Goal: Information Seeking & Learning: Learn about a topic

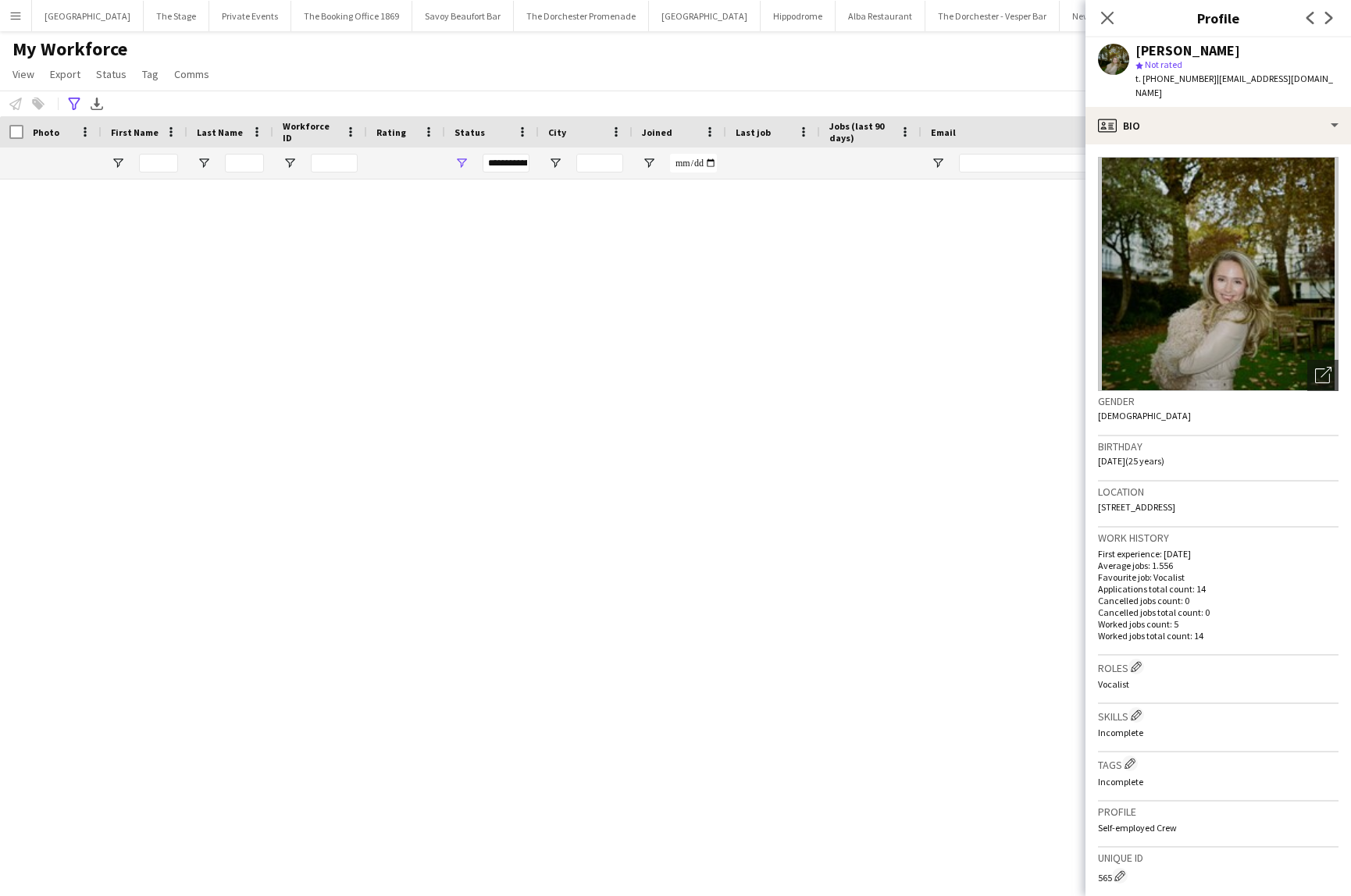
scroll to position [2192, 0]
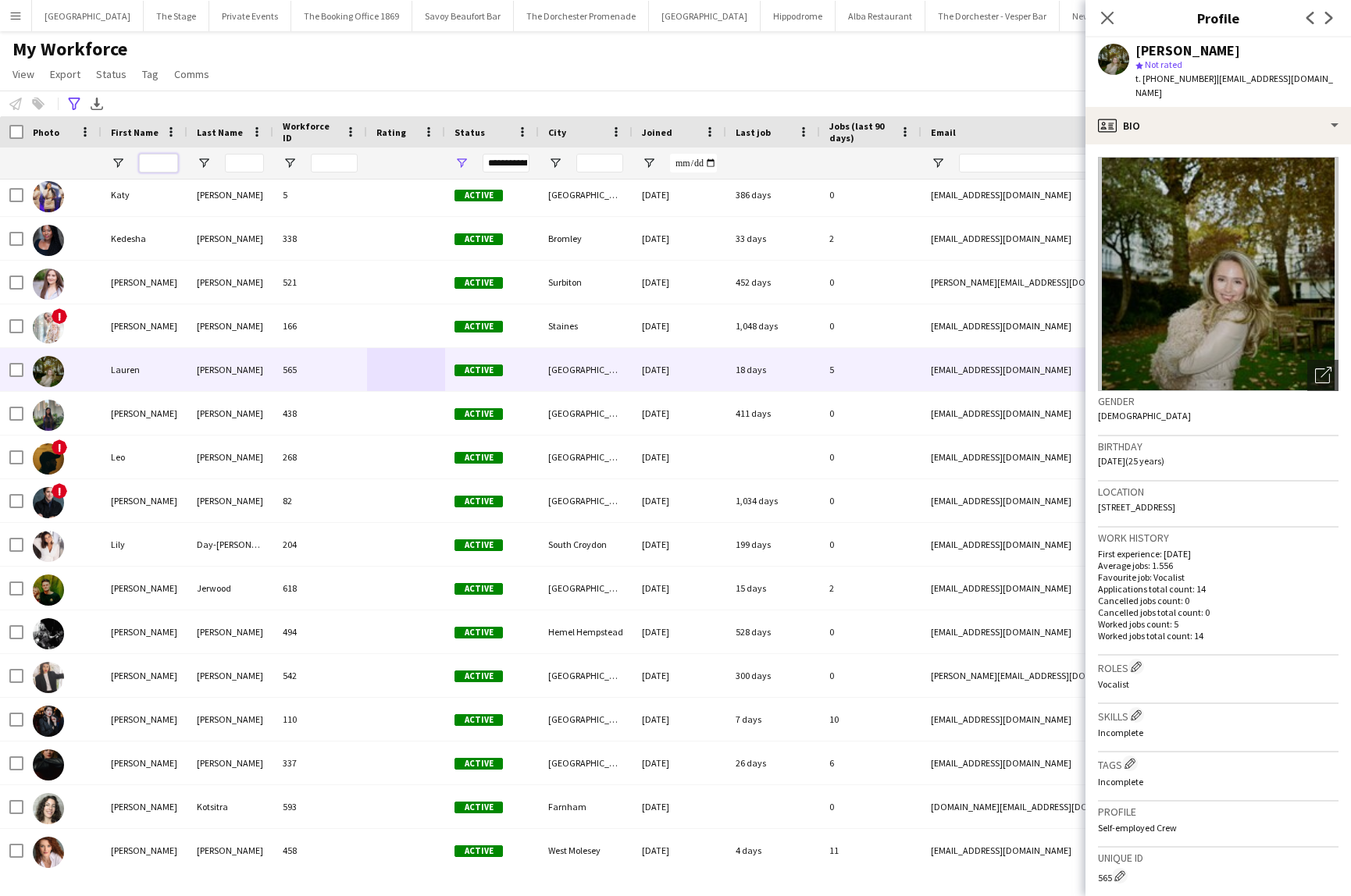
click at [143, 168] on input "First Name Filter Input" at bounding box center [158, 163] width 39 height 19
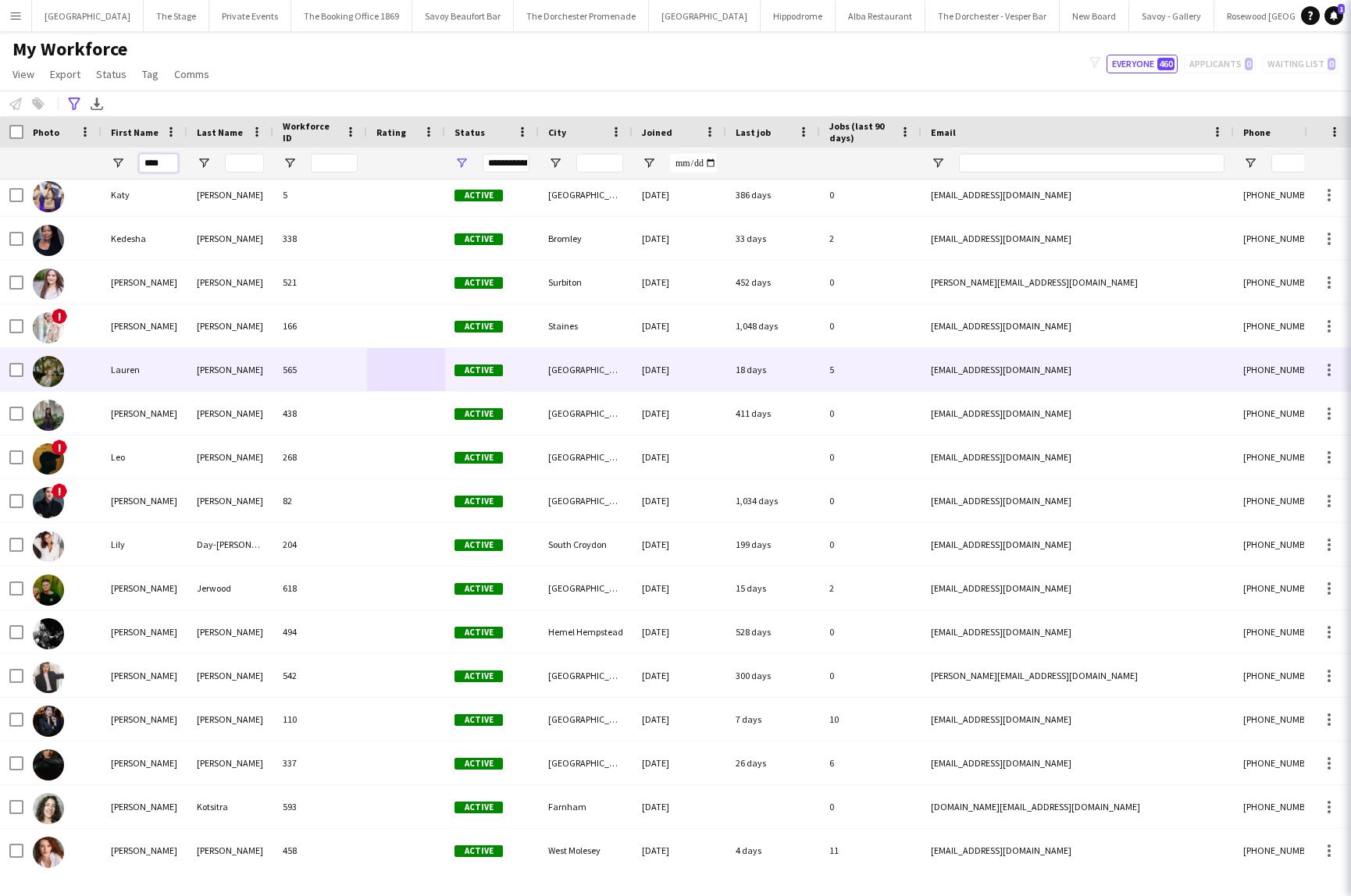
scroll to position [0, 0]
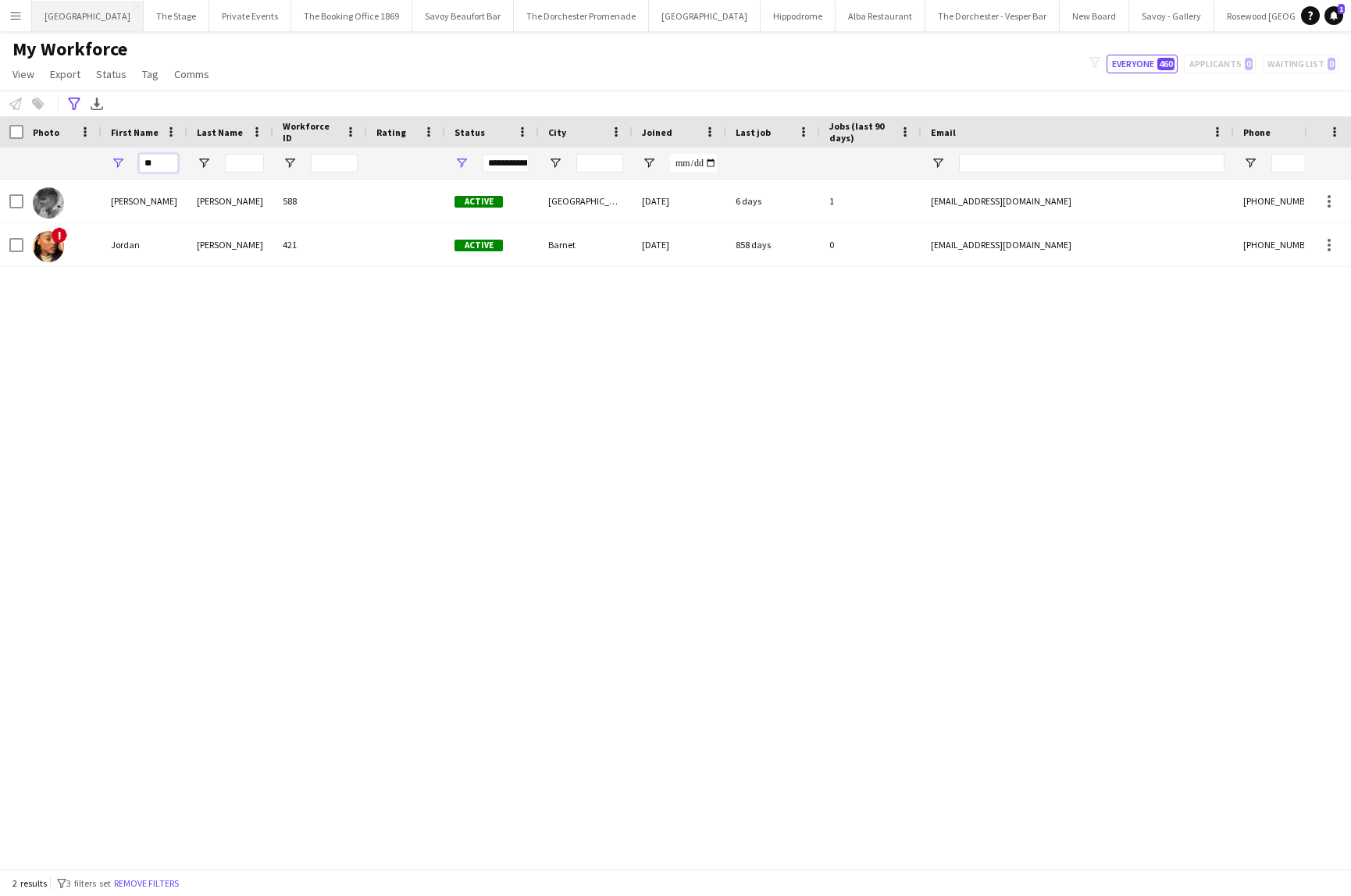
type input "**"
click at [97, 20] on button "[GEOGRAPHIC_DATA] Close" at bounding box center [88, 16] width 112 height 31
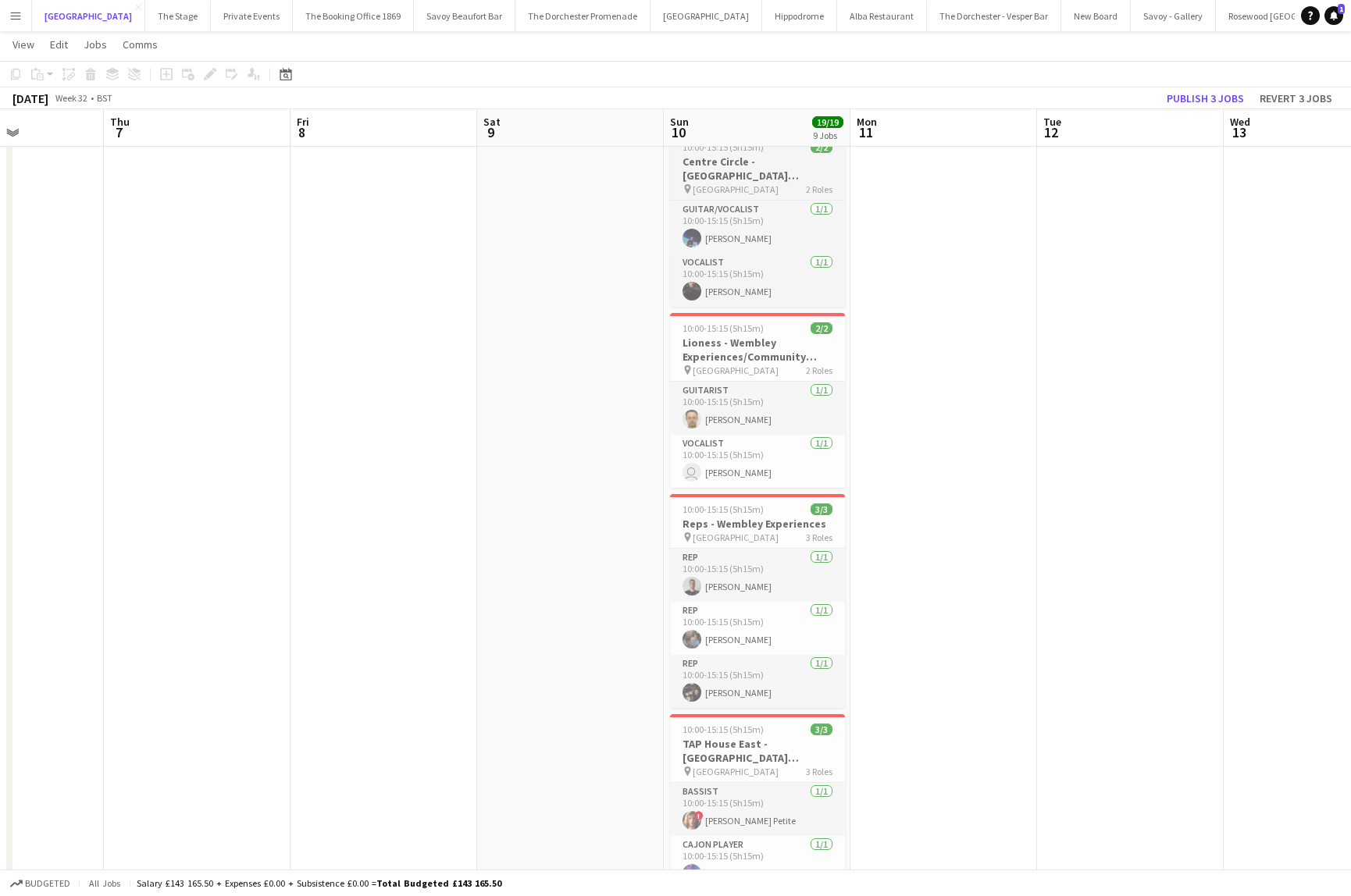
scroll to position [358, 0]
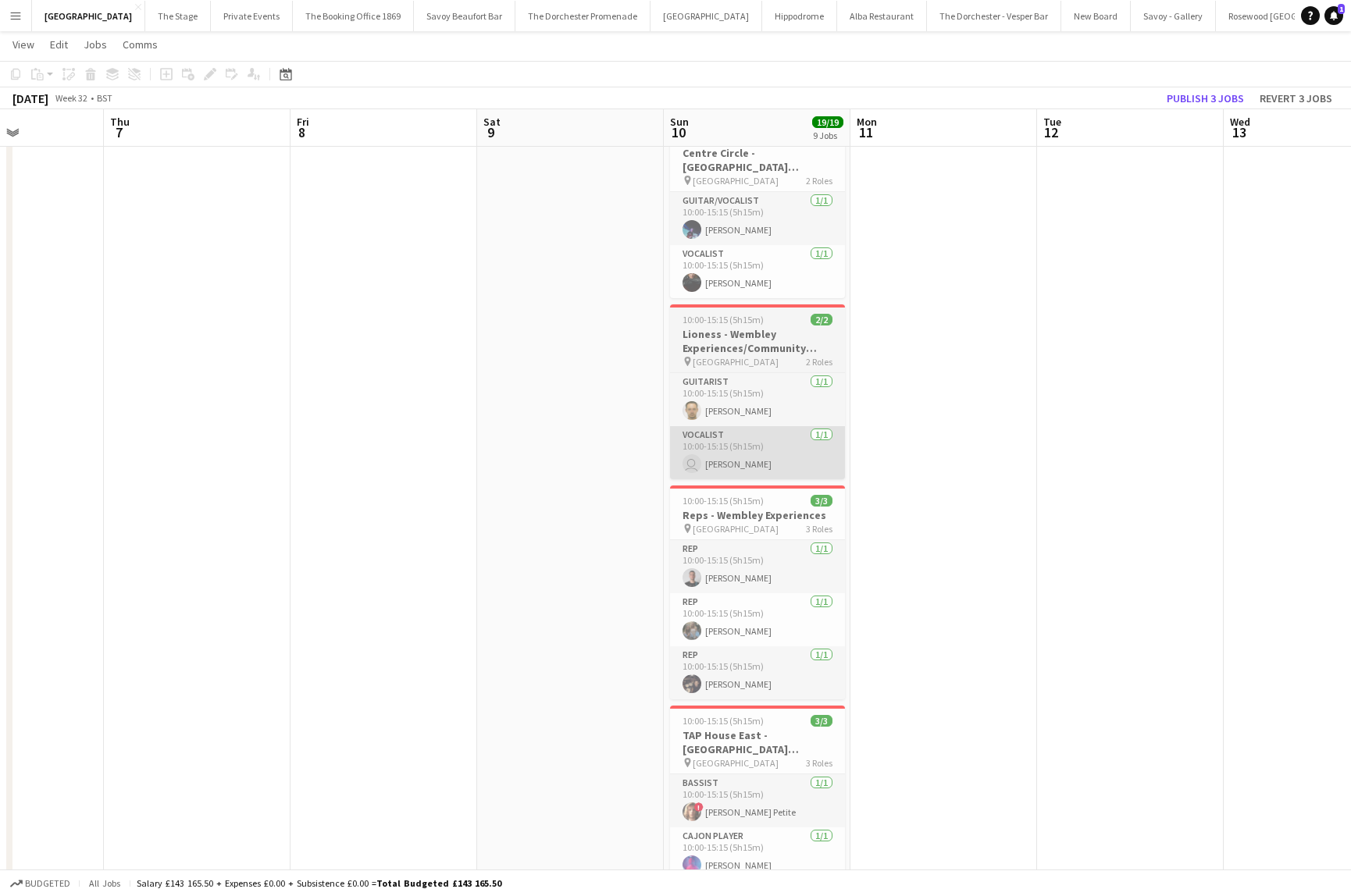
click at [789, 459] on app-card-role "Vocalist [DATE] 10:00-15:15 (5h15m) user [PERSON_NAME]" at bounding box center [757, 453] width 175 height 53
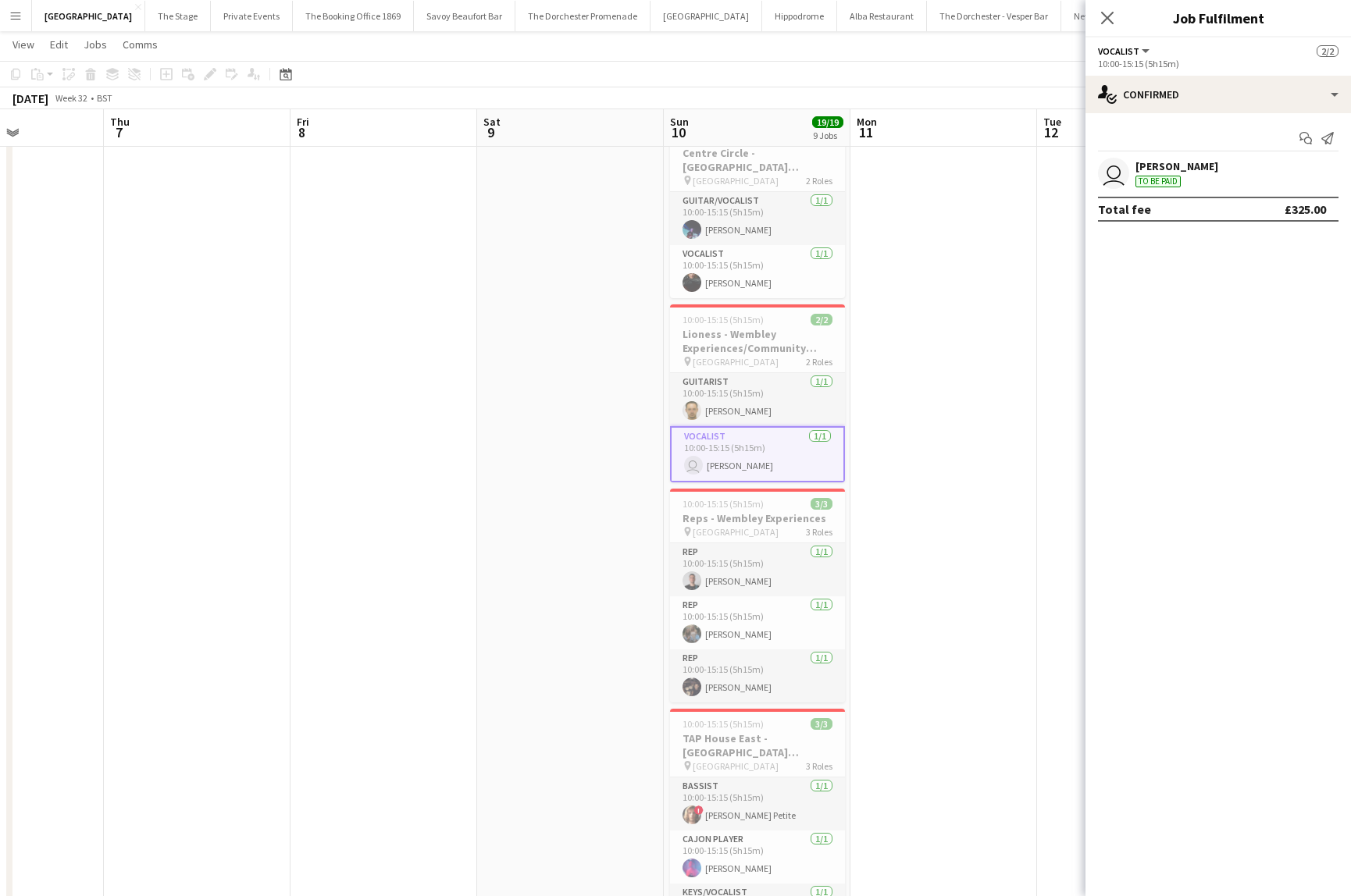
click at [1193, 161] on div "[PERSON_NAME]" at bounding box center [1176, 166] width 83 height 14
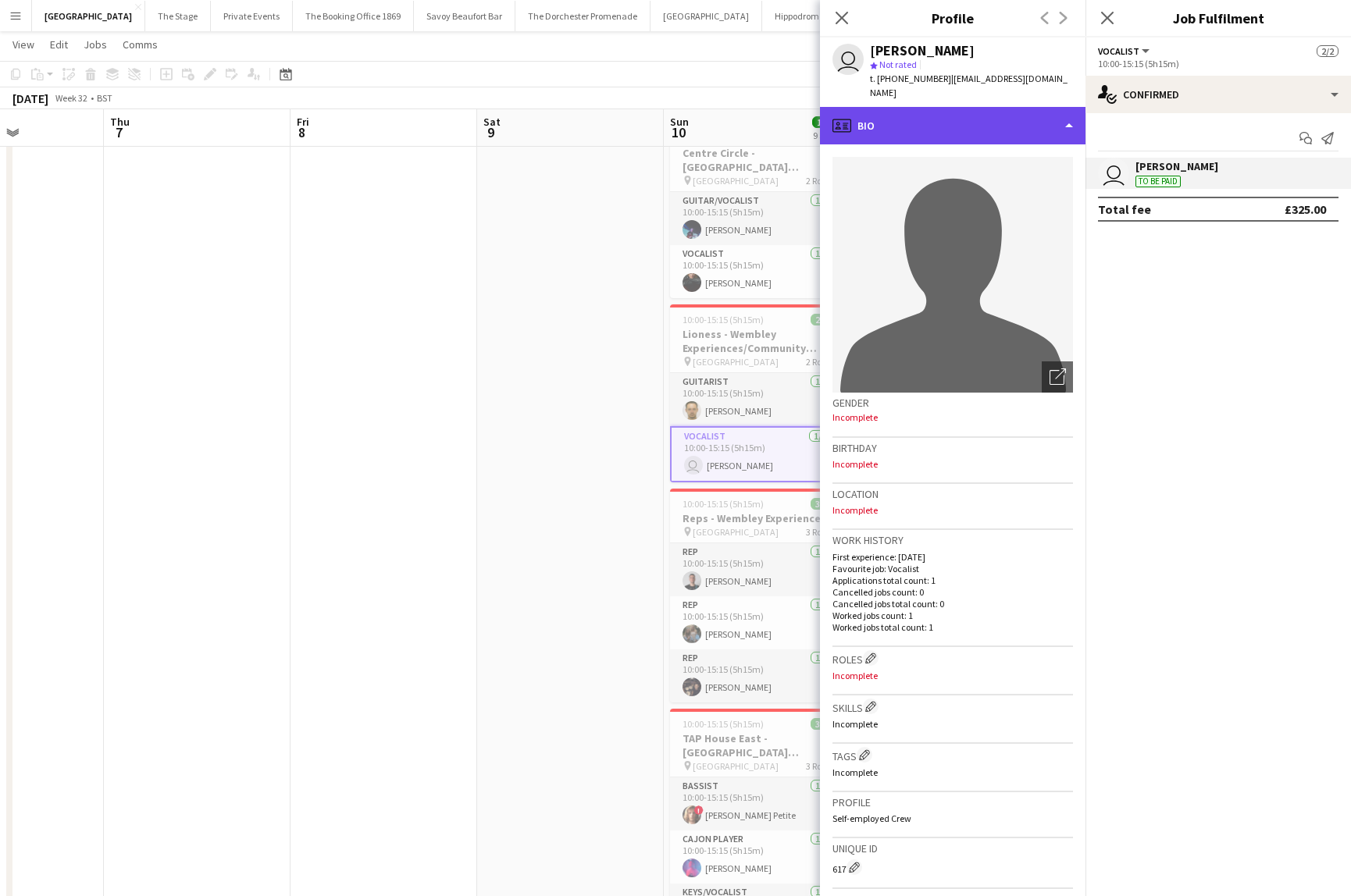
click at [972, 107] on div "profile Bio" at bounding box center [952, 126] width 266 height 37
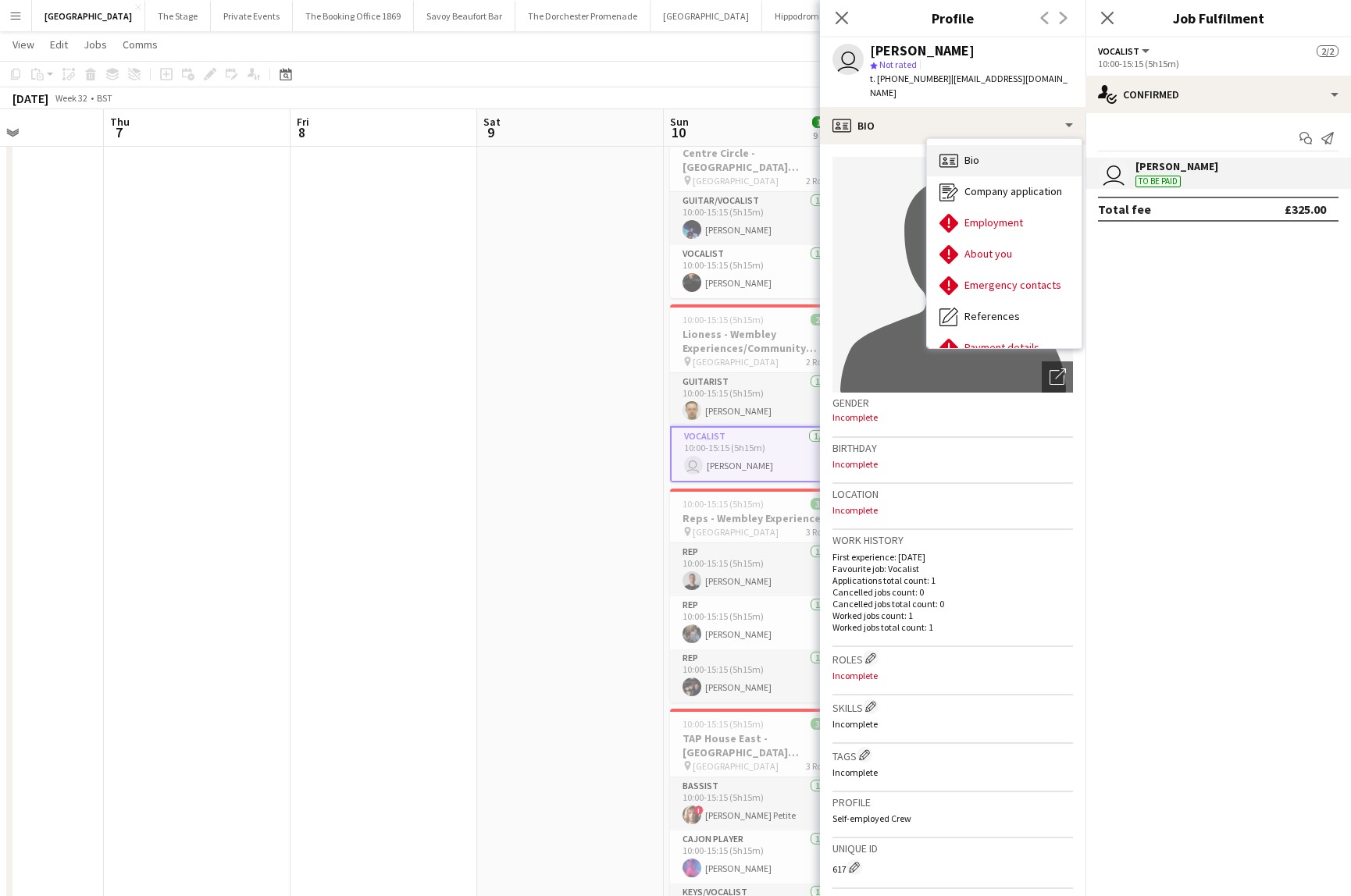
click at [976, 153] on span "Bio" at bounding box center [972, 159] width 15 height 14
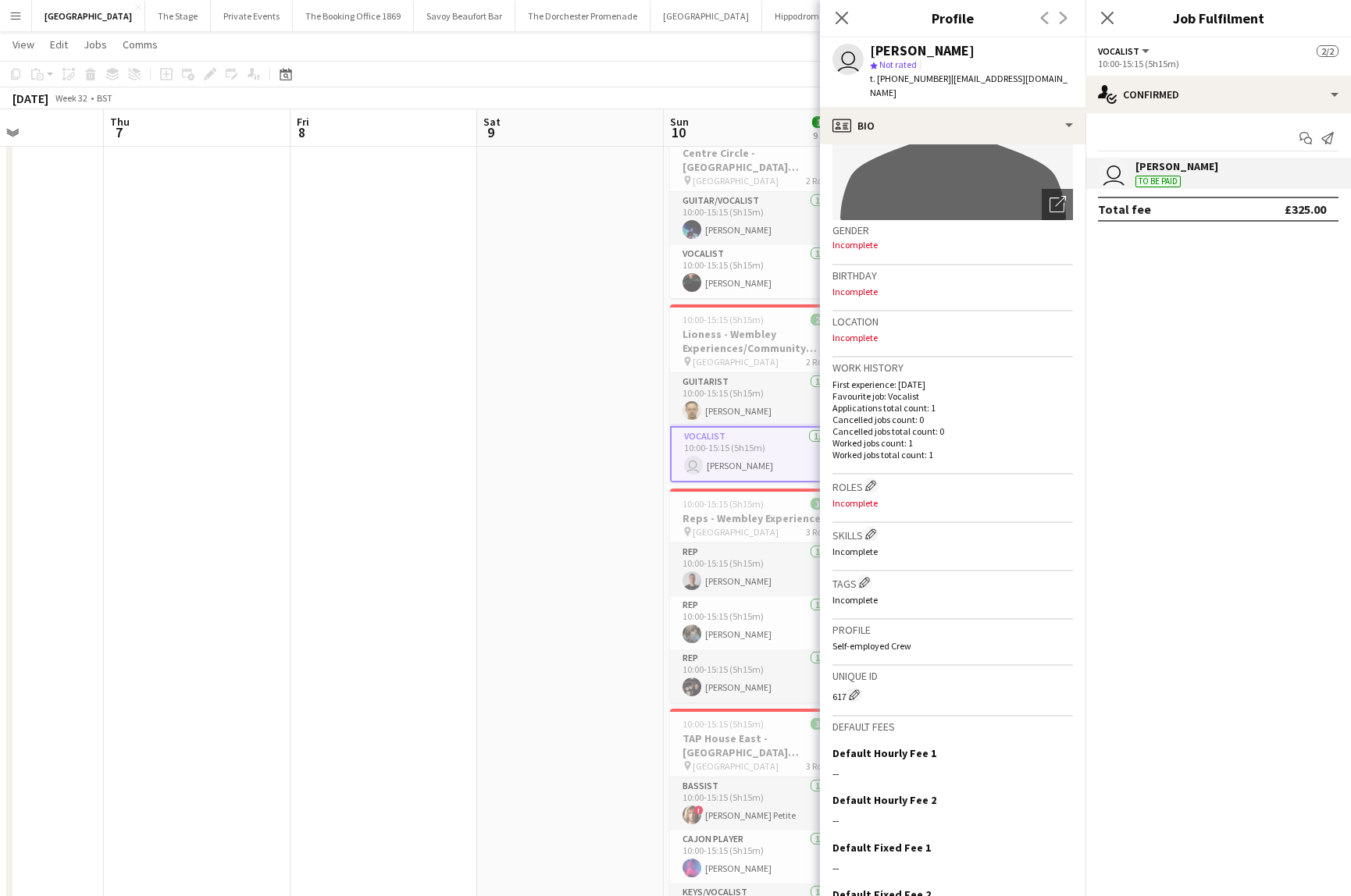
scroll to position [187, 0]
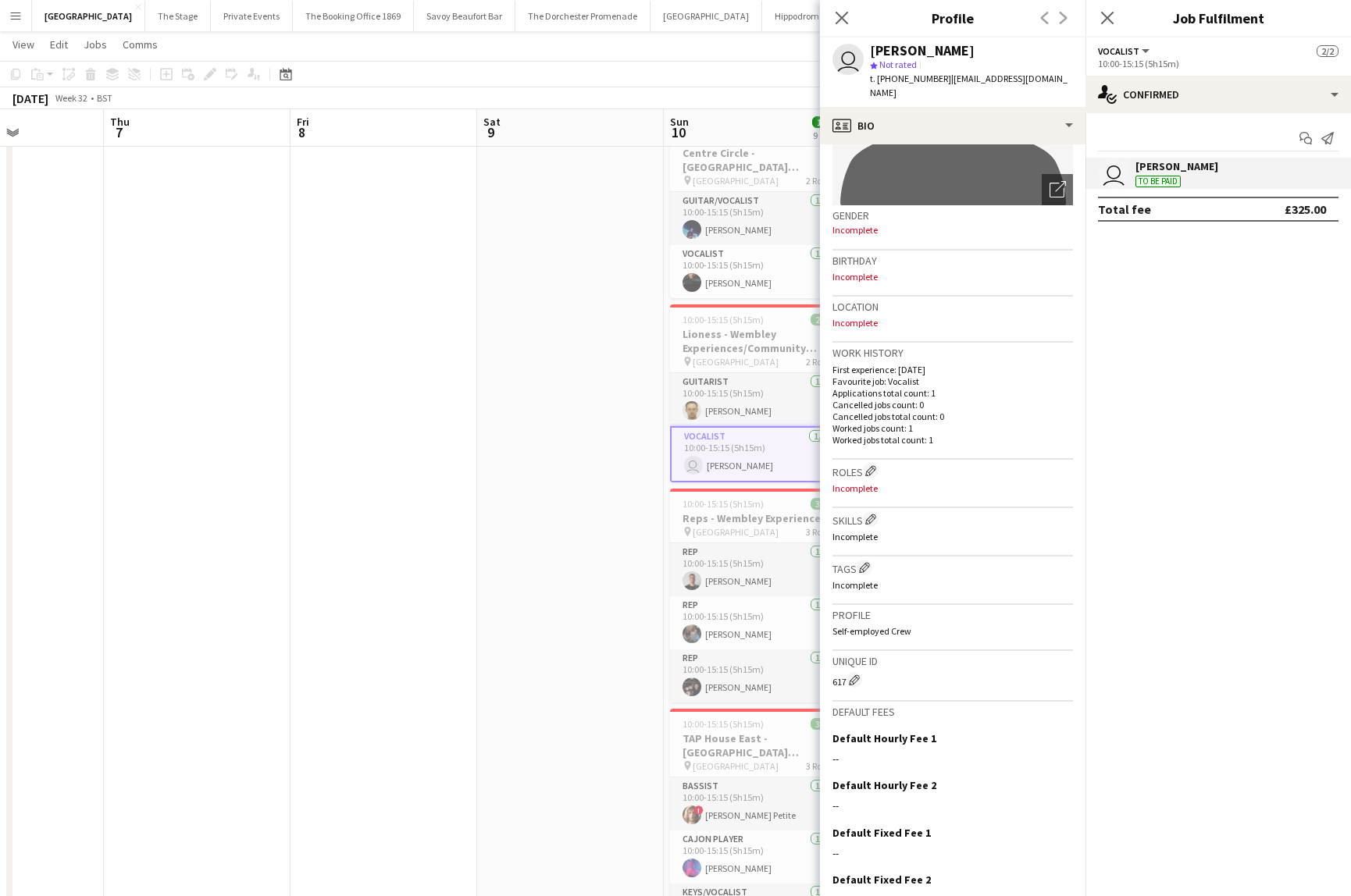
click at [583, 686] on app-date-cell at bounding box center [570, 627] width 186 height 1620
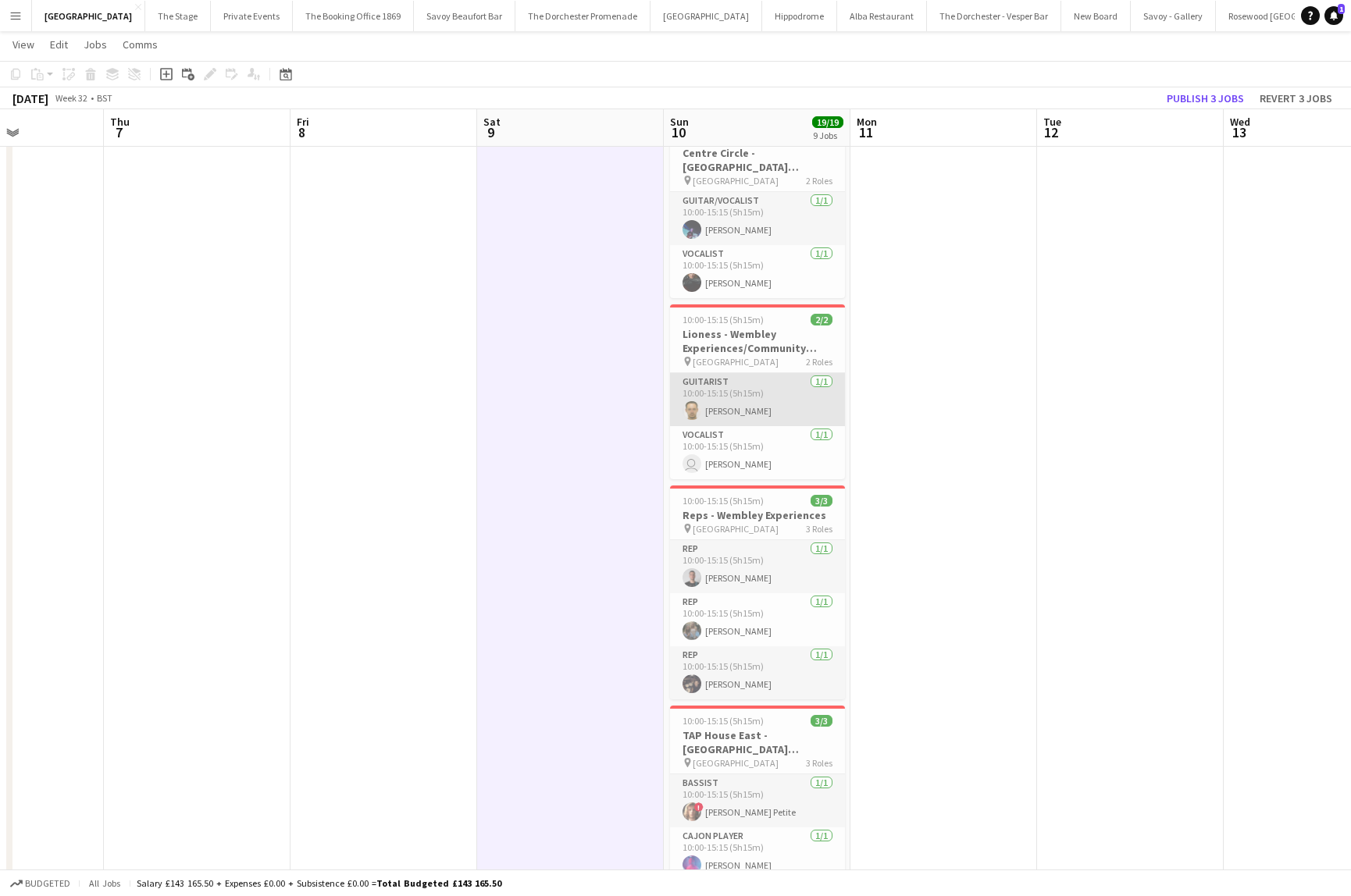
click at [812, 407] on app-card-role "Guitarist [DATE] 10:00-15:15 (5h15m) [PERSON_NAME]" at bounding box center [757, 400] width 175 height 53
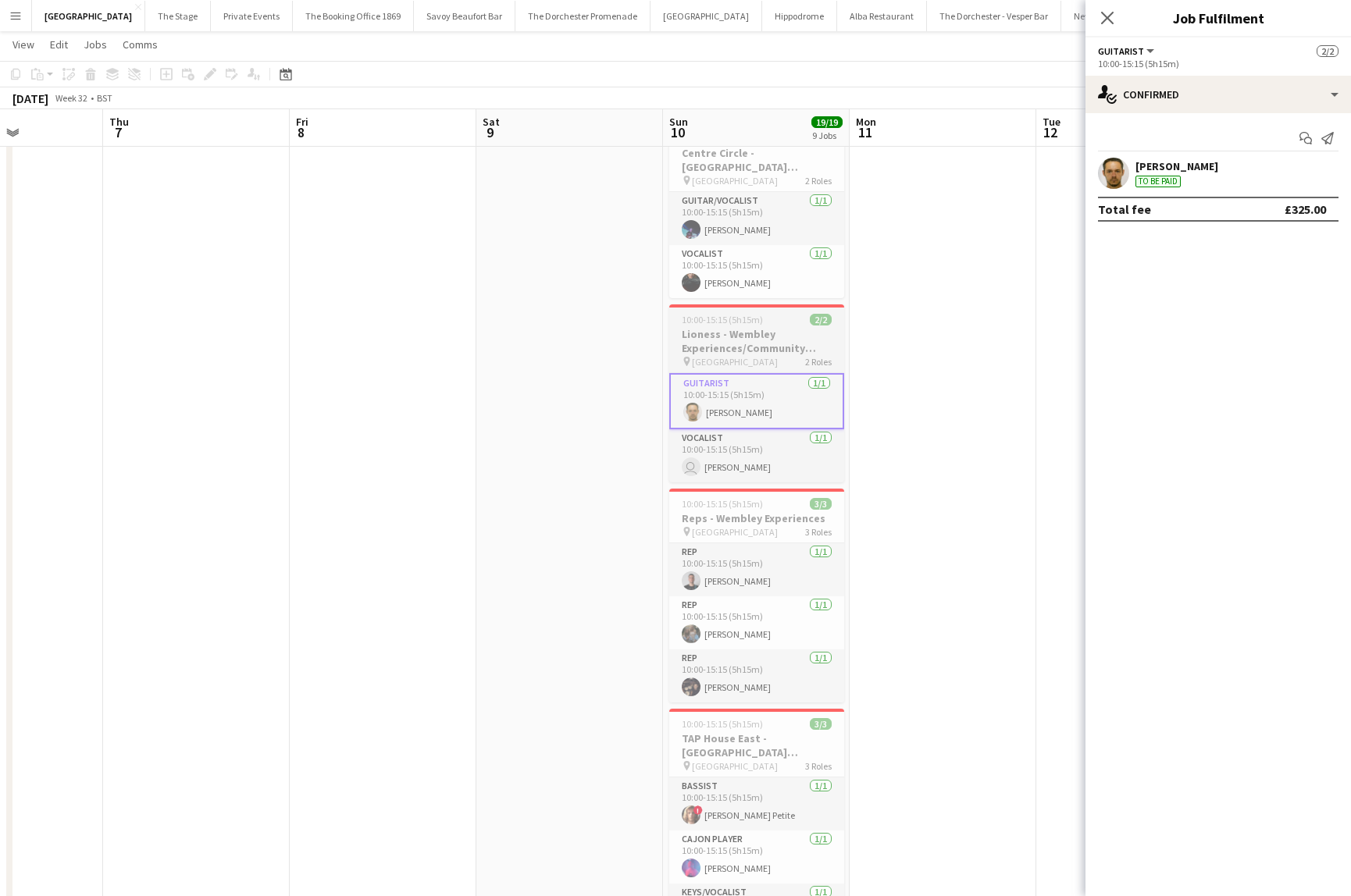
click at [785, 316] on div "10:00-15:15 (5h15m) 2/2" at bounding box center [757, 319] width 175 height 12
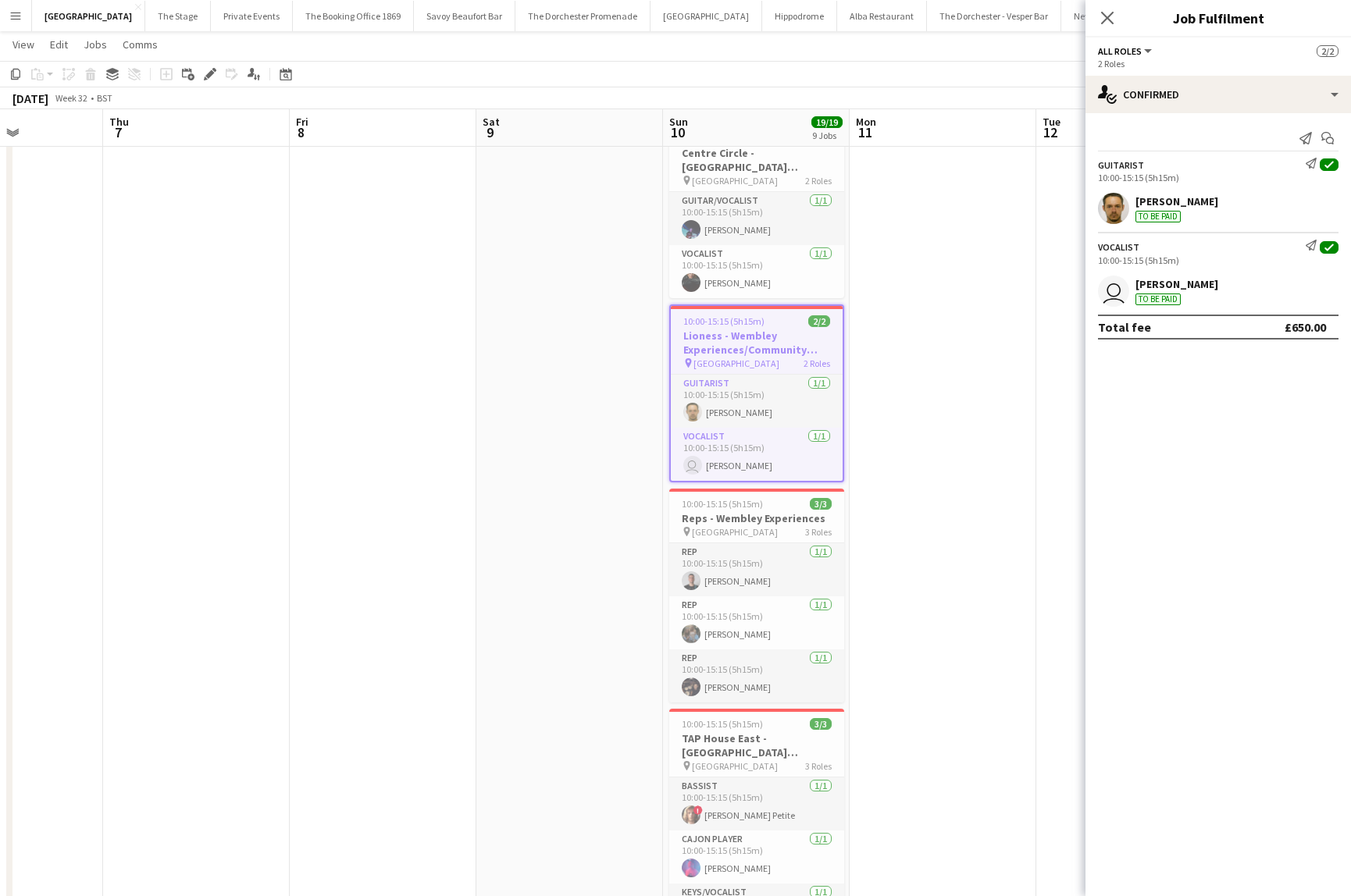
click at [1168, 205] on div "[PERSON_NAME]" at bounding box center [1176, 201] width 83 height 14
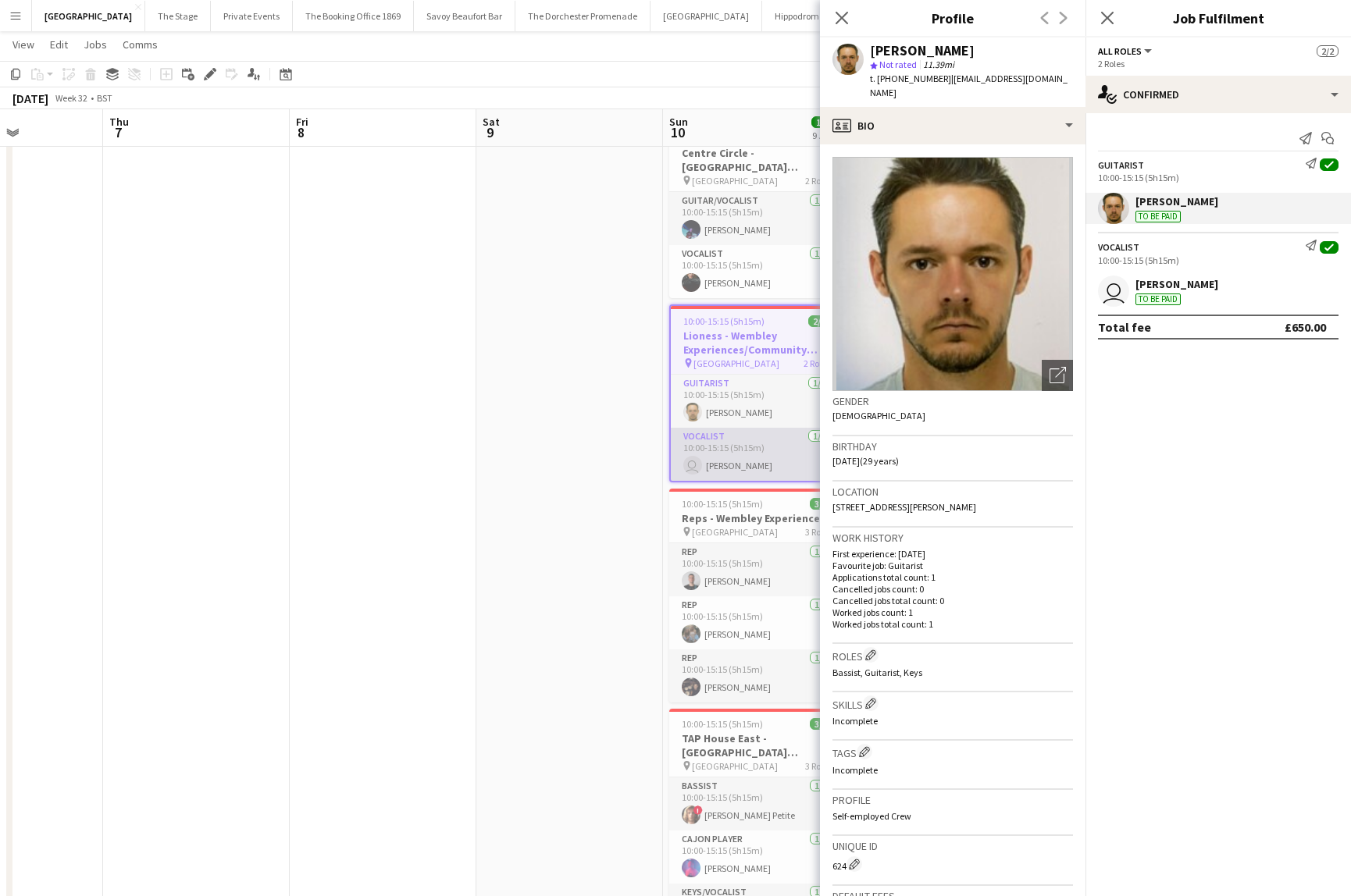
click at [708, 462] on app-card-role "Vocalist [DATE] 10:00-15:15 (5h15m) user [PERSON_NAME]" at bounding box center [757, 454] width 171 height 53
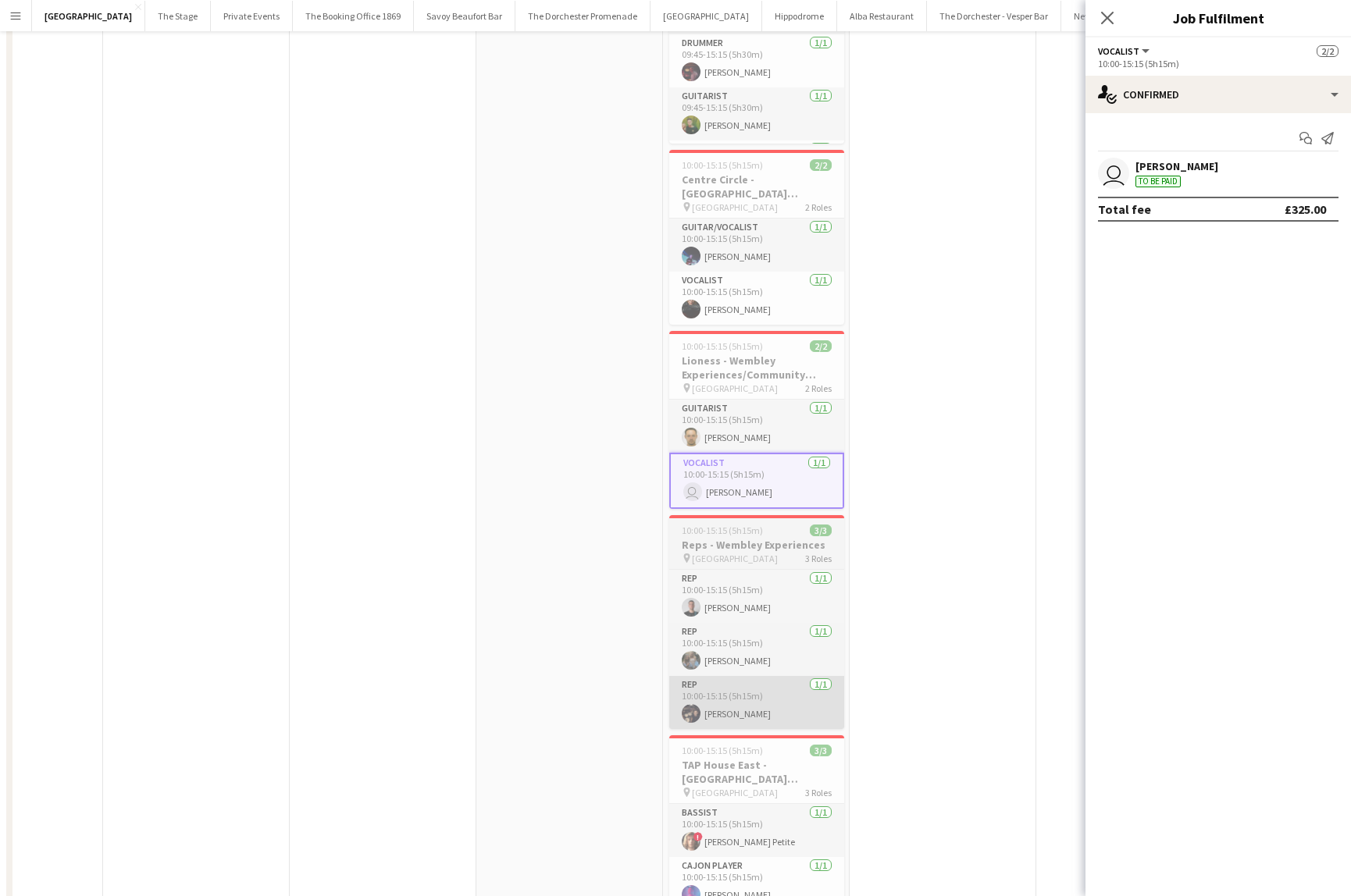
scroll to position [0, 0]
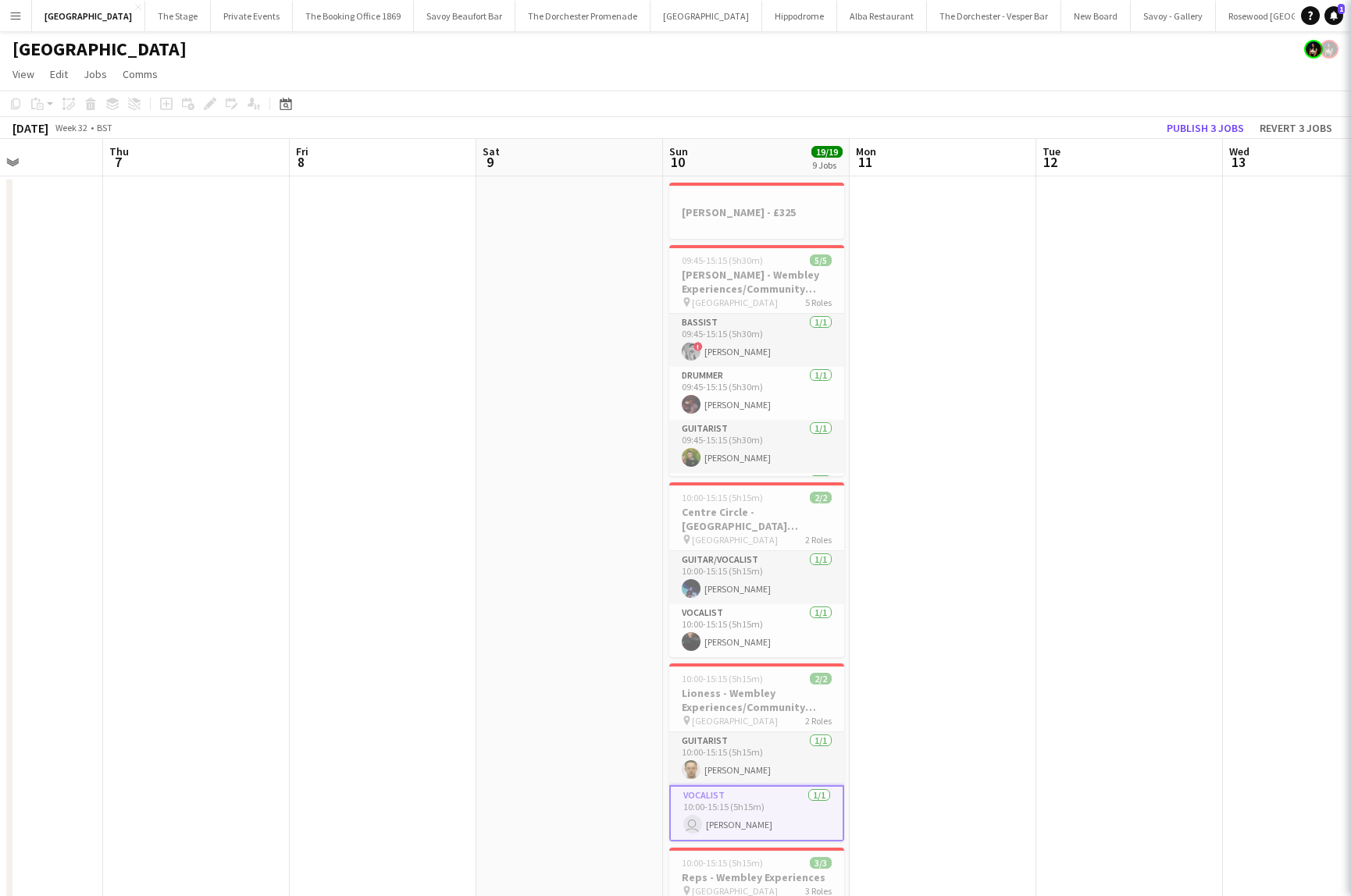
scroll to position [0, 460]
